Goal: Information Seeking & Learning: Learn about a topic

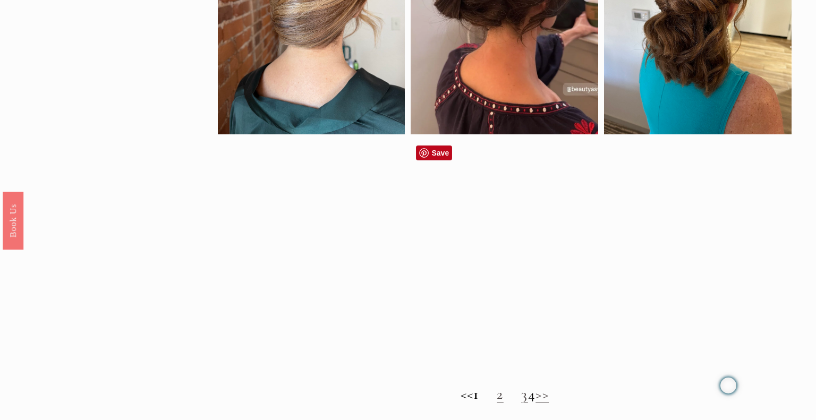
scroll to position [765, 0]
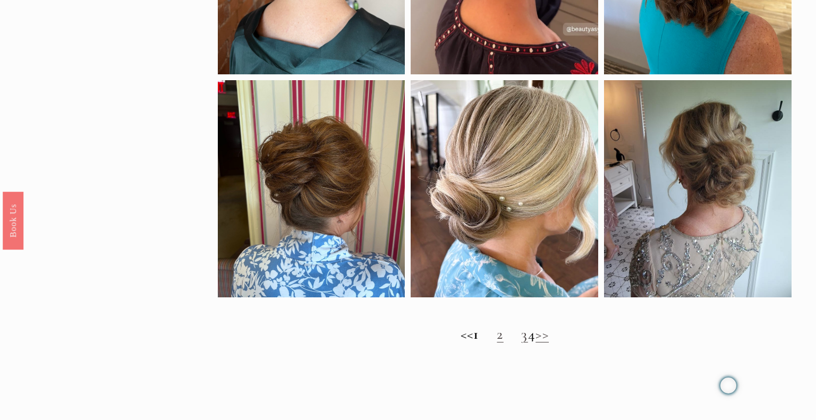
click at [487, 334] on h2 "<< 1 2 3 4 >>" at bounding box center [505, 335] width 574 height 18
click at [497, 336] on link "2" at bounding box center [500, 334] width 6 height 18
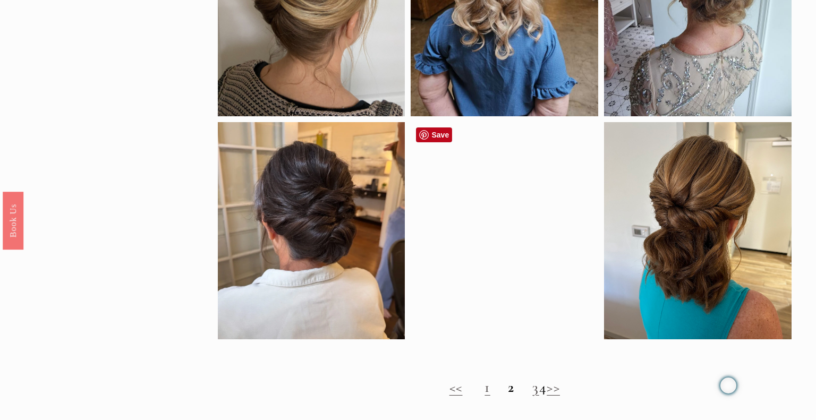
scroll to position [727, 0]
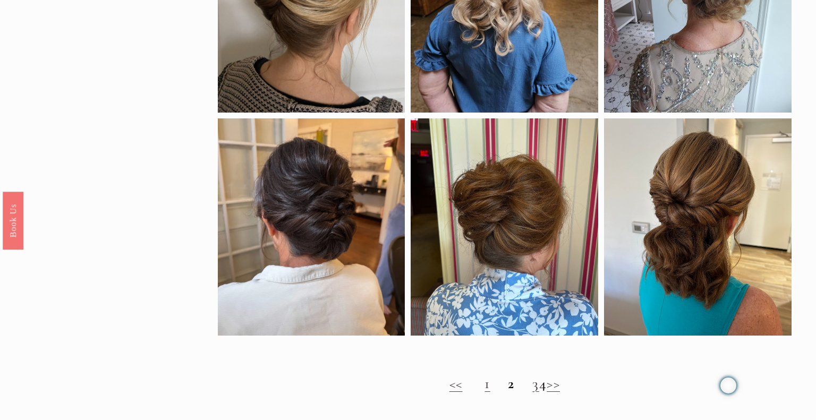
click at [532, 389] on link "3" at bounding box center [535, 384] width 6 height 18
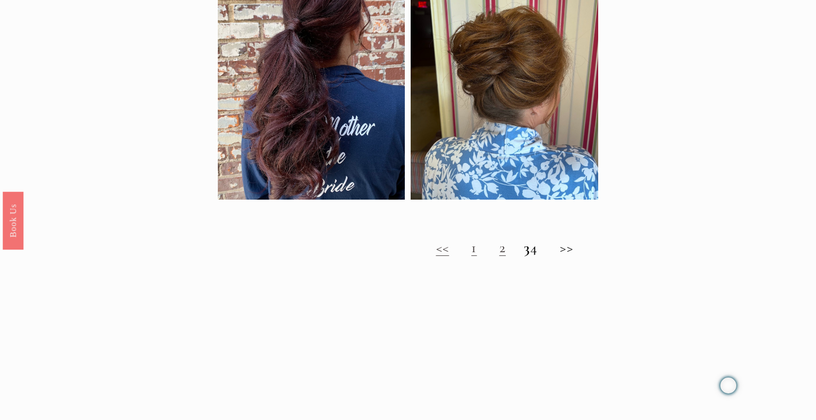
scroll to position [842, 0]
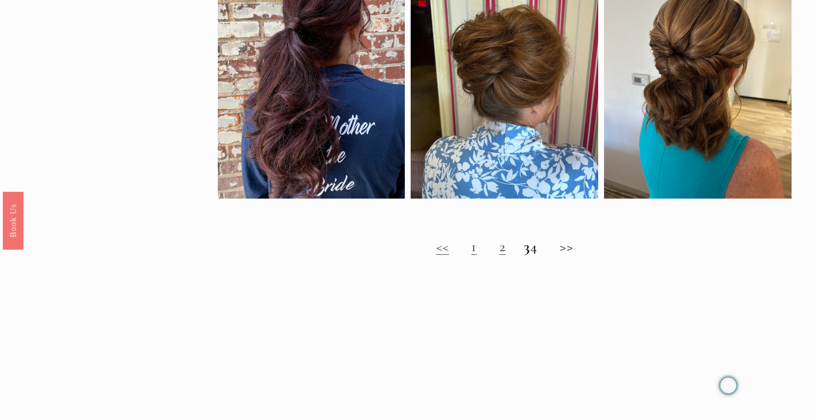
click at [544, 249] on h2 "<< 1 2 3 4 >>" at bounding box center [505, 247] width 574 height 18
click at [540, 249] on h2 "<< 1 2 3 4 >>" at bounding box center [505, 247] width 574 height 18
click at [567, 249] on h2 "<< 1 2 3 4 >>" at bounding box center [505, 247] width 574 height 18
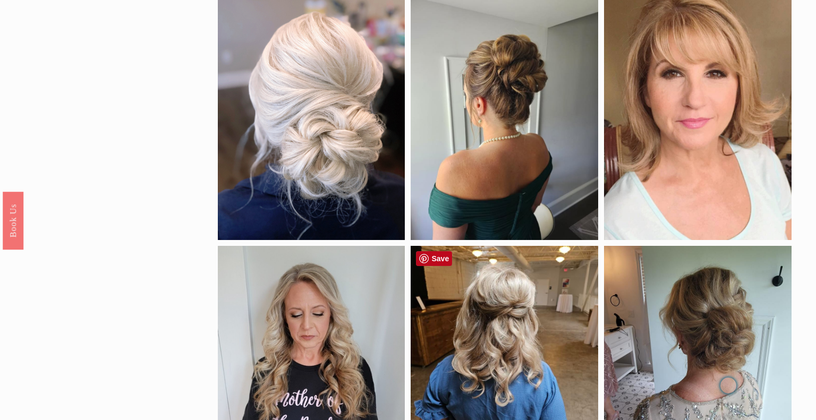
scroll to position [230, 0]
